Goal: Task Accomplishment & Management: Use online tool/utility

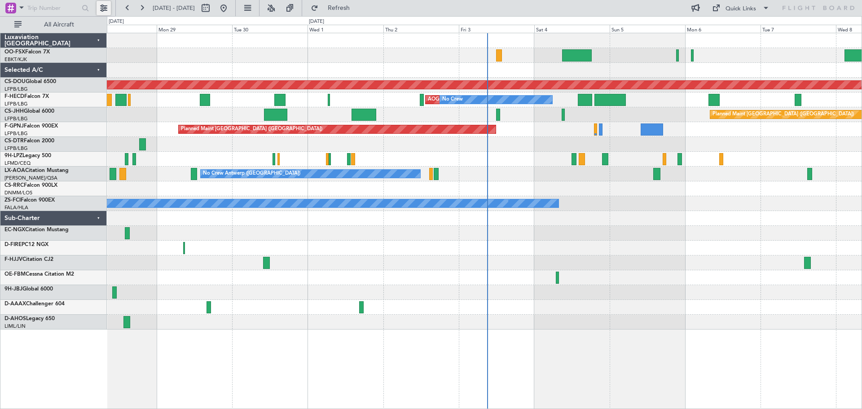
click at [100, 8] on button at bounding box center [103, 8] width 14 height 14
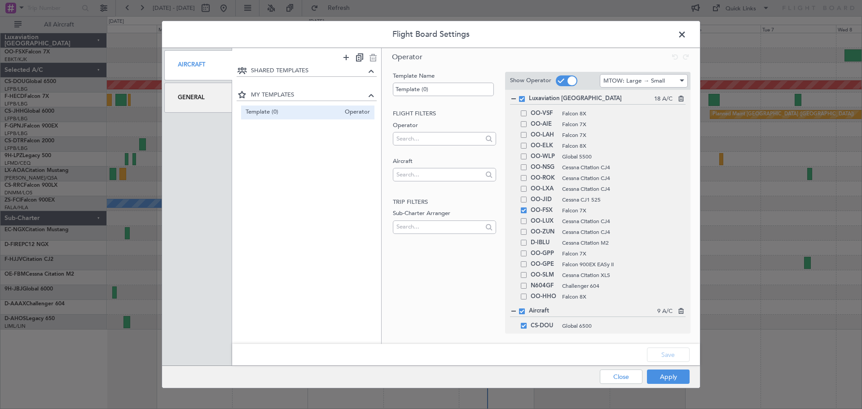
click at [686, 30] on span at bounding box center [686, 37] width 0 height 18
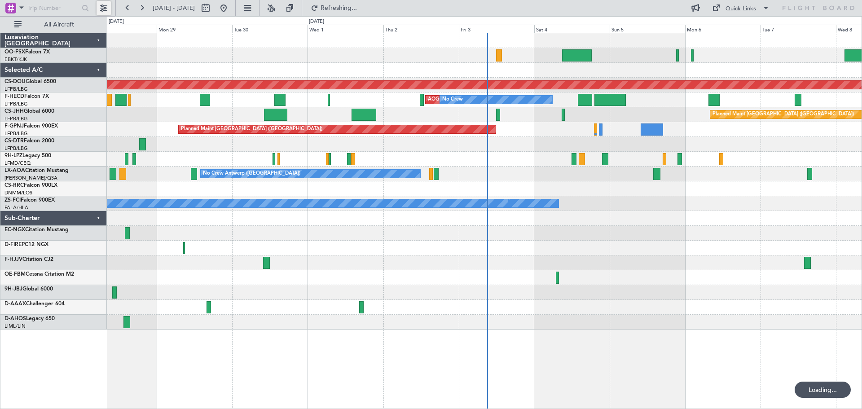
click at [109, 10] on button at bounding box center [103, 8] width 14 height 14
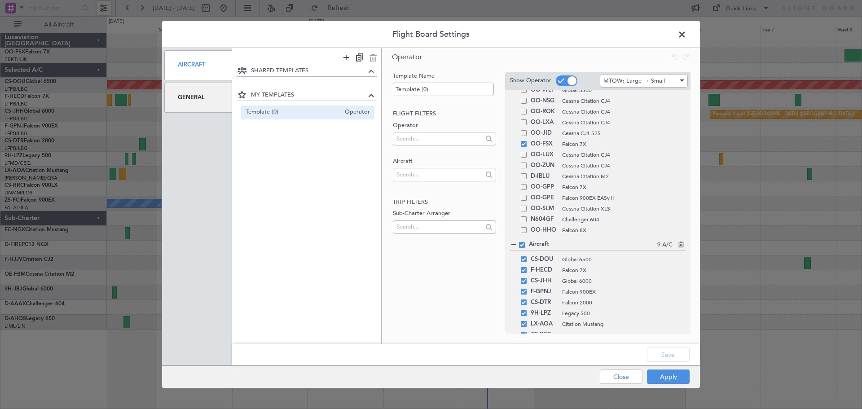
scroll to position [150, 0]
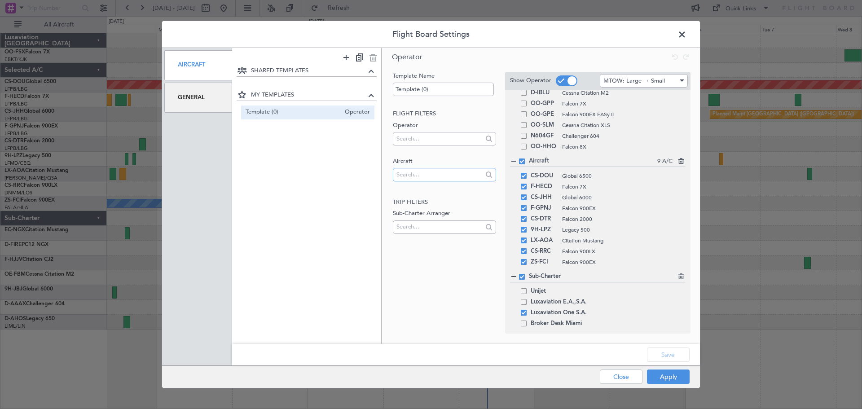
click at [433, 176] on input "text" at bounding box center [439, 174] width 86 height 13
type input "EMI"
click at [430, 195] on span "T7-EMI" at bounding box center [444, 188] width 88 height 13
click at [665, 356] on button "Save" at bounding box center [668, 354] width 43 height 14
click at [663, 374] on button "Apply" at bounding box center [668, 376] width 43 height 14
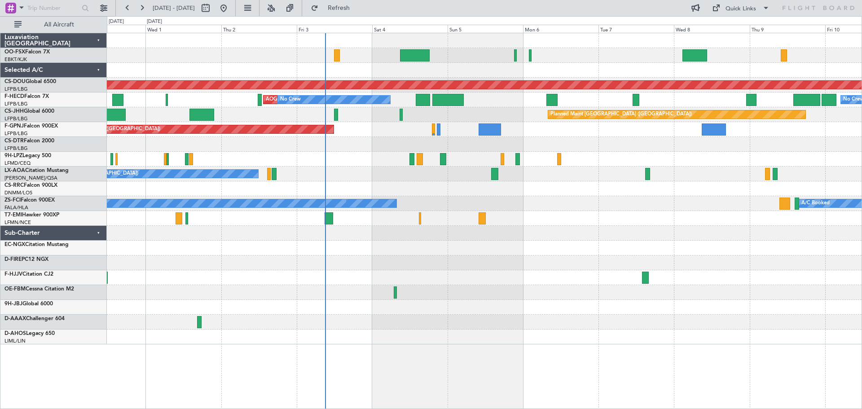
click at [406, 278] on div "Planned Maint London ([GEOGRAPHIC_DATA]) AOG Maint [GEOGRAPHIC_DATA] ([GEOGRAPH…" at bounding box center [484, 188] width 754 height 311
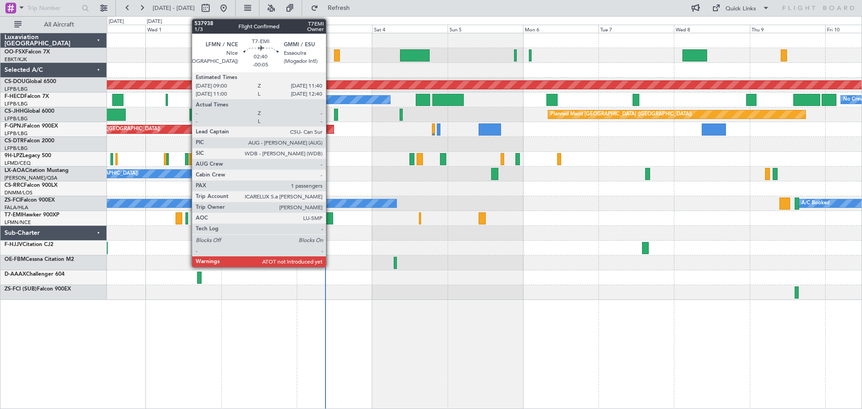
click at [330, 217] on div at bounding box center [328, 218] width 9 height 12
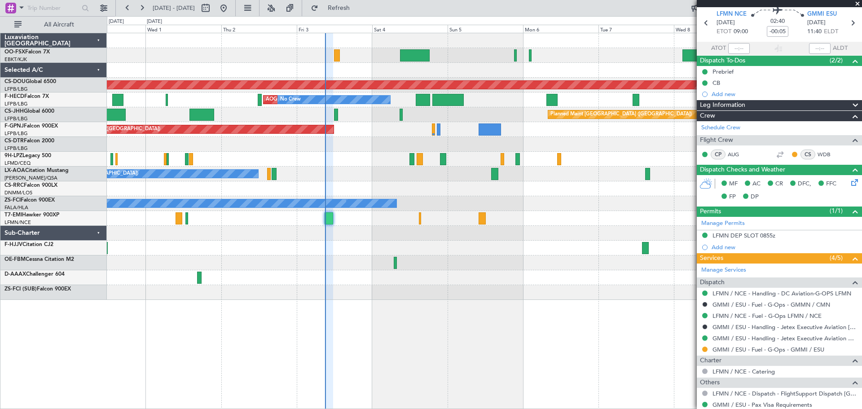
scroll to position [0, 0]
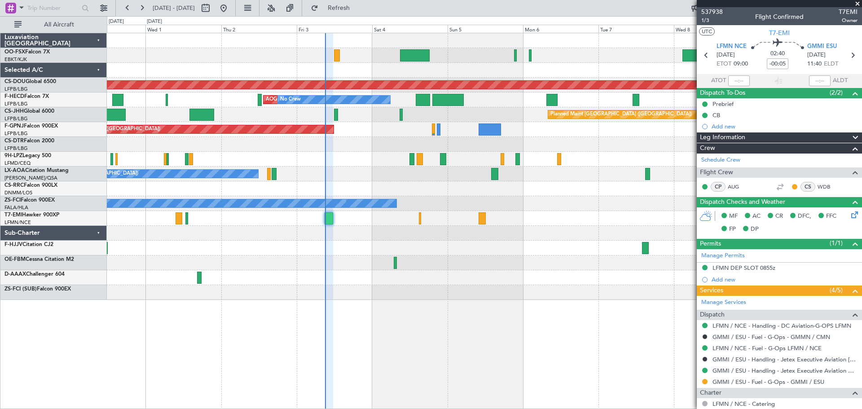
click at [855, 4] on span at bounding box center [857, 4] width 9 height 8
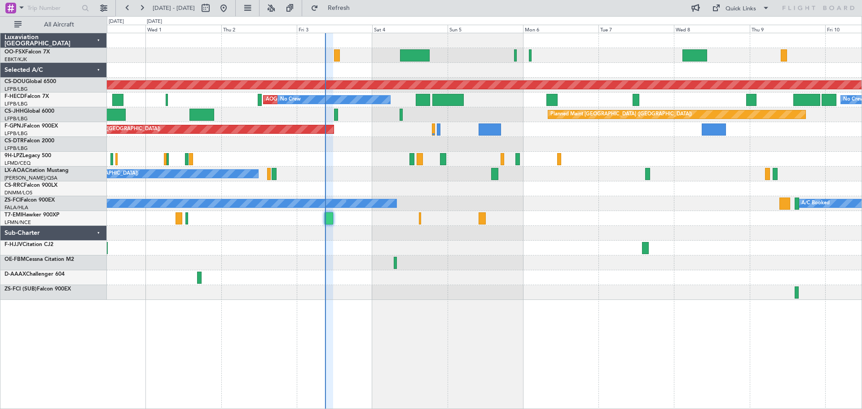
type input "0"
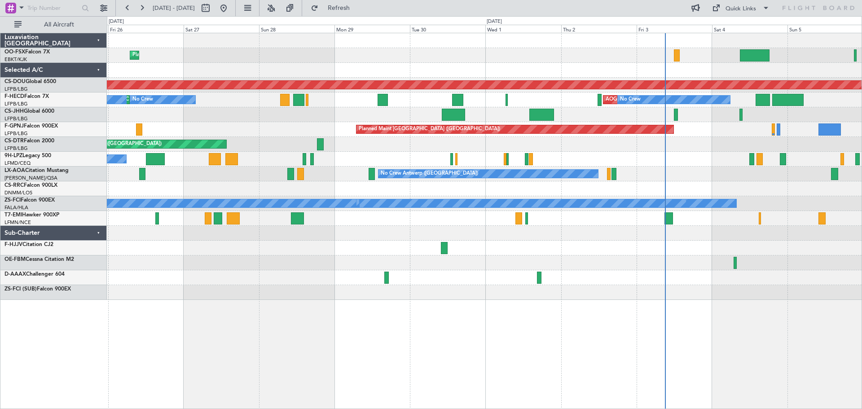
click at [608, 245] on div "Planned Maint Kortrijk-[GEOGRAPHIC_DATA] Planned Maint [GEOGRAPHIC_DATA] ([GEOG…" at bounding box center [484, 166] width 754 height 267
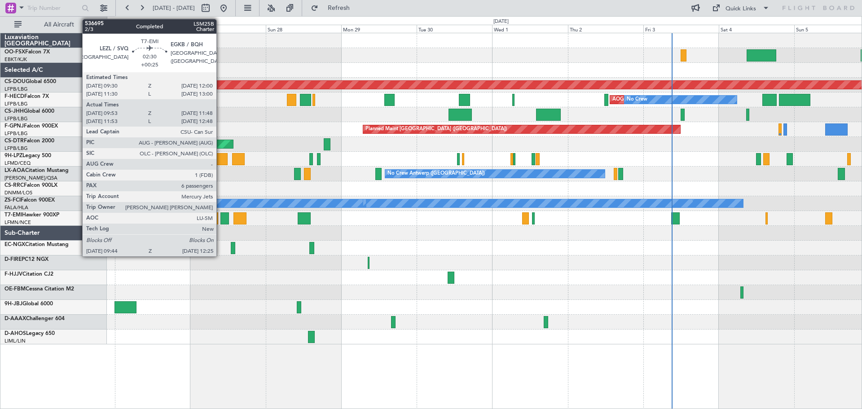
click at [220, 218] on div at bounding box center [224, 218] width 9 height 12
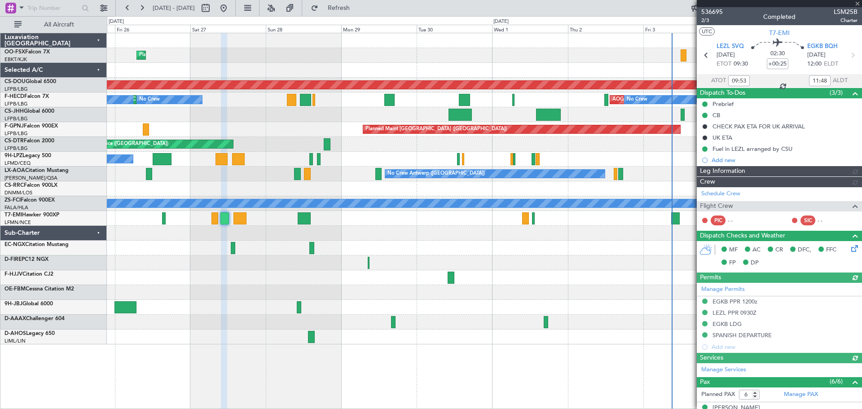
click at [710, 9] on span "536695" at bounding box center [712, 11] width 22 height 9
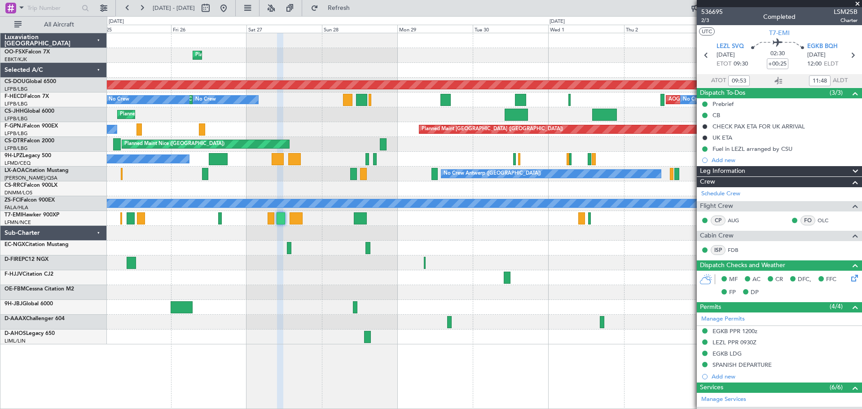
click at [259, 295] on div at bounding box center [484, 292] width 754 height 15
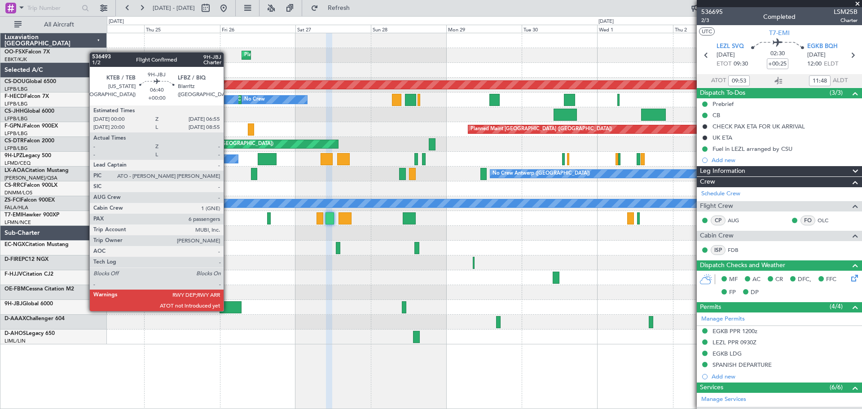
click at [224, 309] on div at bounding box center [230, 307] width 22 height 12
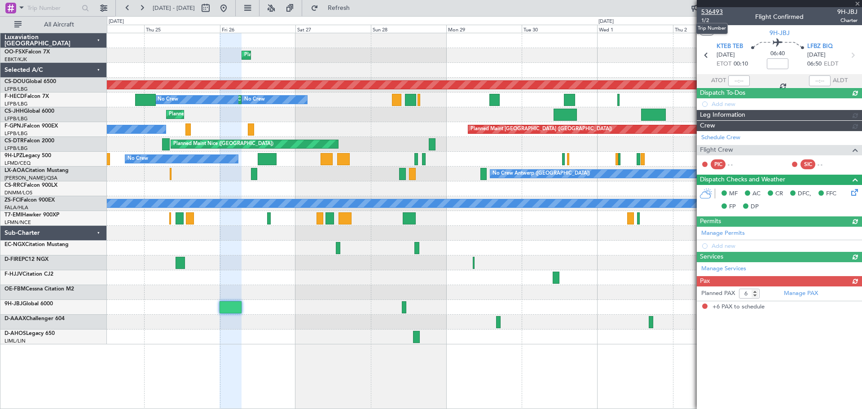
click at [713, 12] on span "536493" at bounding box center [712, 11] width 22 height 9
